Goal: Transaction & Acquisition: Obtain resource

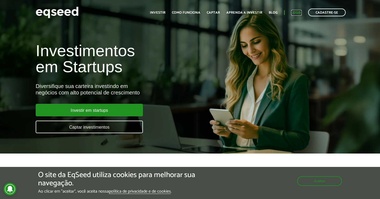
click at [299, 11] on link "Login" at bounding box center [296, 12] width 10 height 3
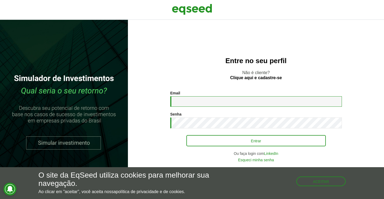
type input "**********"
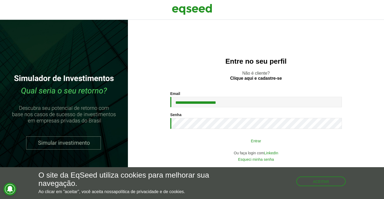
click at [240, 136] on button "Entrar" at bounding box center [255, 141] width 139 height 10
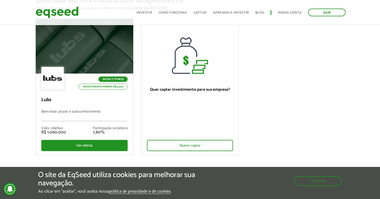
scroll to position [46, 0]
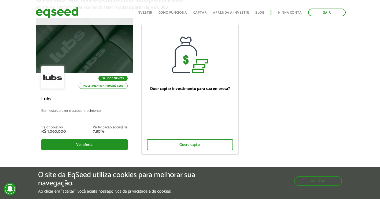
click at [240, 136] on li "Quer captar investimento para sua empresa? Quero captar" at bounding box center [190, 87] width 106 height 138
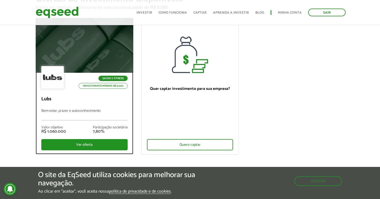
click at [96, 57] on div at bounding box center [84, 46] width 117 height 66
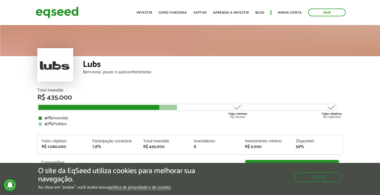
click at [96, 57] on div "Lubs Bem-estar, prazer e autoconhecimento" at bounding box center [213, 72] width 260 height 32
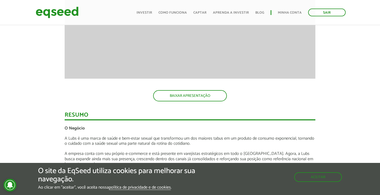
scroll to position [527, 0]
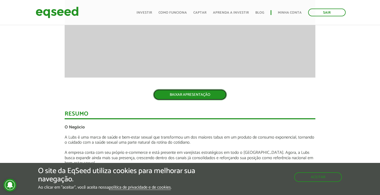
click at [210, 99] on link "BAIXAR APRESENTAÇÃO" at bounding box center [190, 94] width 74 height 11
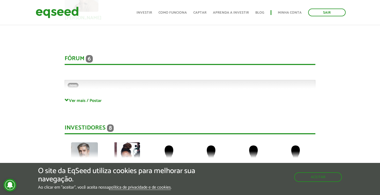
scroll to position [1137, 0]
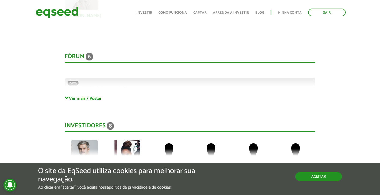
click at [322, 177] on button "Aceitar" at bounding box center [318, 177] width 47 height 9
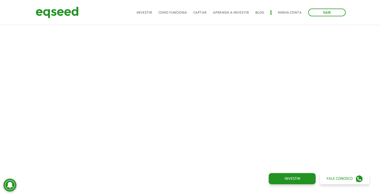
scroll to position [199, 0]
